Goal: Transaction & Acquisition: Subscribe to service/newsletter

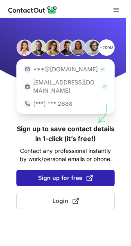
click at [77, 174] on span "Sign up for free" at bounding box center [65, 178] width 55 height 8
click at [87, 175] on span at bounding box center [89, 178] width 7 height 7
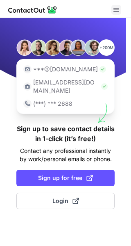
click at [118, 9] on span at bounding box center [116, 10] width 7 height 7
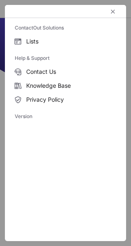
click at [118, 14] on div at bounding box center [65, 11] width 121 height 13
click at [113, 12] on span "left-button" at bounding box center [113, 11] width 7 height 7
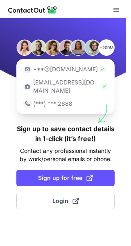
click at [59, 77] on div "[EMAIL_ADDRESS][DOMAIN_NAME]" at bounding box center [65, 86] width 91 height 21
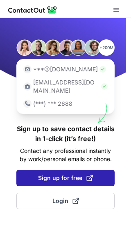
click at [62, 174] on span "Sign up for free" at bounding box center [65, 178] width 55 height 8
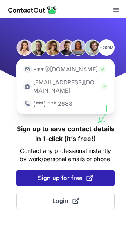
click at [62, 174] on span "Sign up for free" at bounding box center [65, 178] width 55 height 8
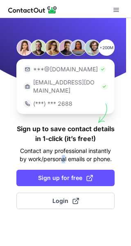
click at [63, 154] on p "Contact any professional instantly by work/personal emails or phone." at bounding box center [65, 155] width 98 height 16
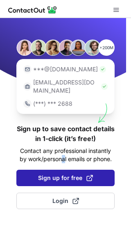
click at [62, 174] on span "Sign up for free" at bounding box center [65, 178] width 55 height 8
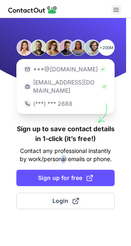
click at [120, 8] on button at bounding box center [116, 10] width 10 height 10
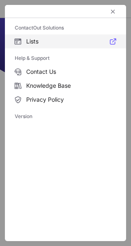
click at [96, 39] on span "Lists" at bounding box center [71, 41] width 90 height 7
